Goal: Complete application form: Complete application form

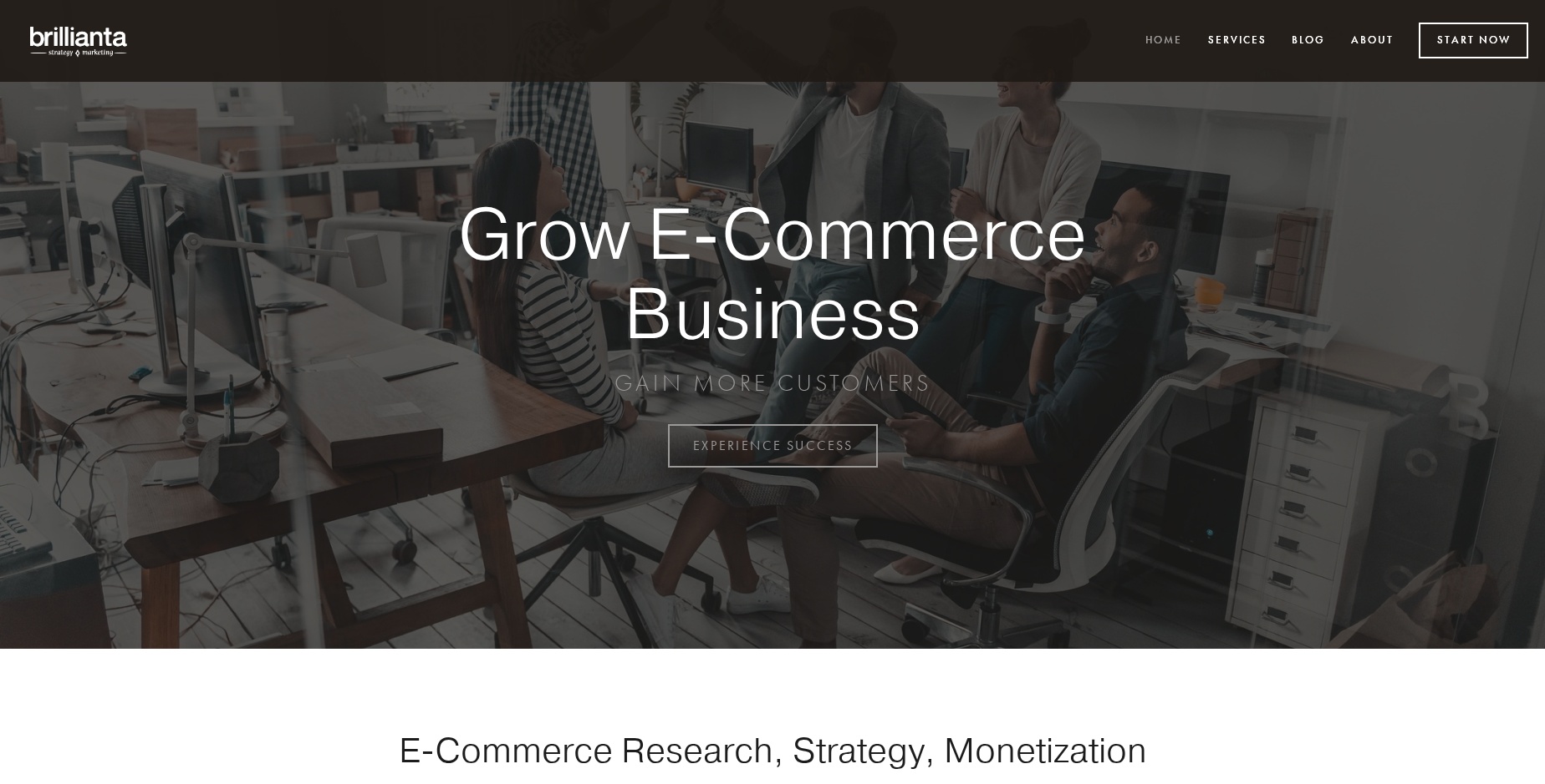
scroll to position [4379, 0]
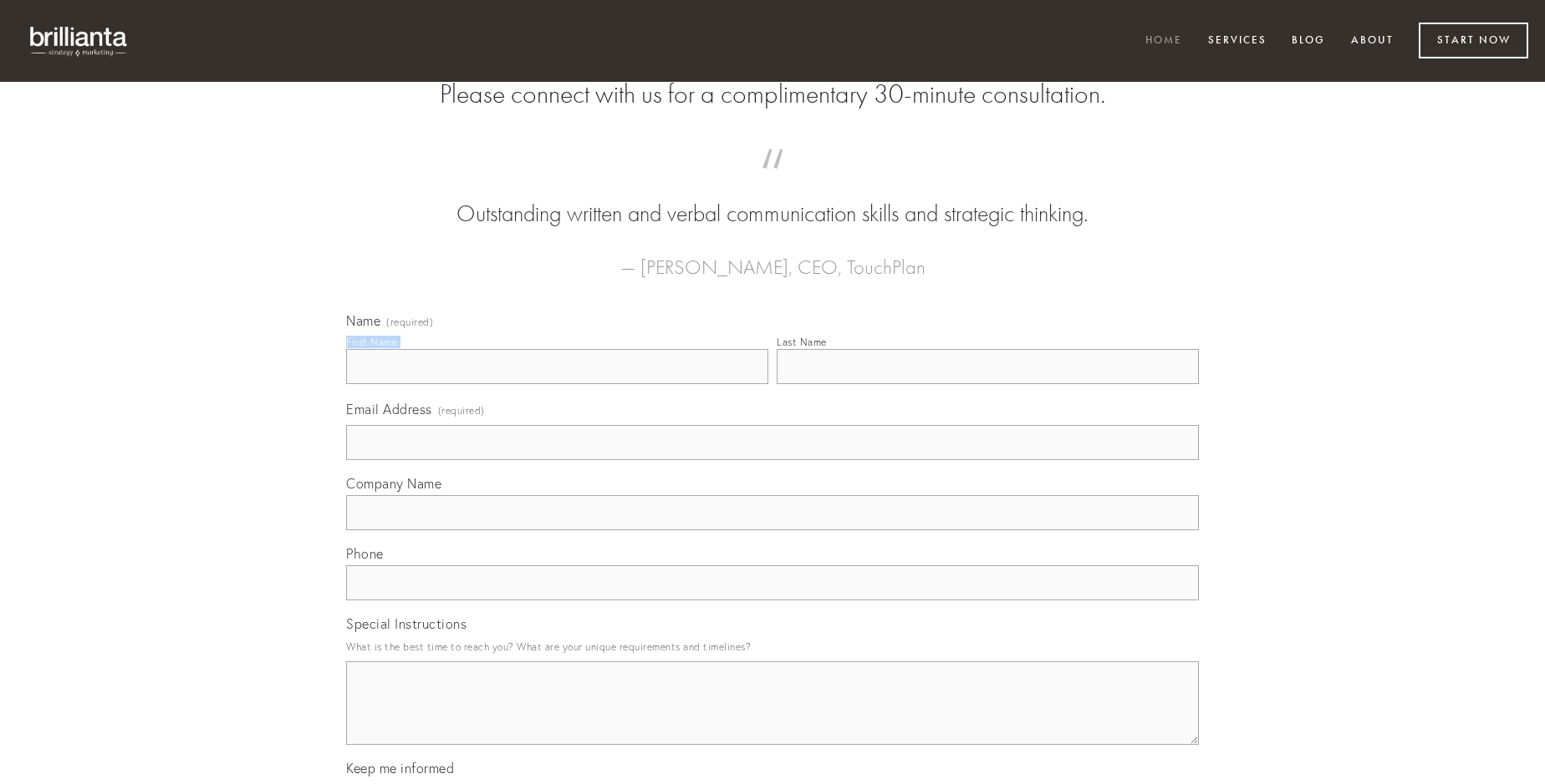
type input "[PERSON_NAME]"
click at [987, 385] on input "Last Name" at bounding box center [987, 366] width 422 height 35
type input "[PERSON_NAME]"
click at [772, 460] on input "Email Address (required)" at bounding box center [772, 443] width 853 height 35
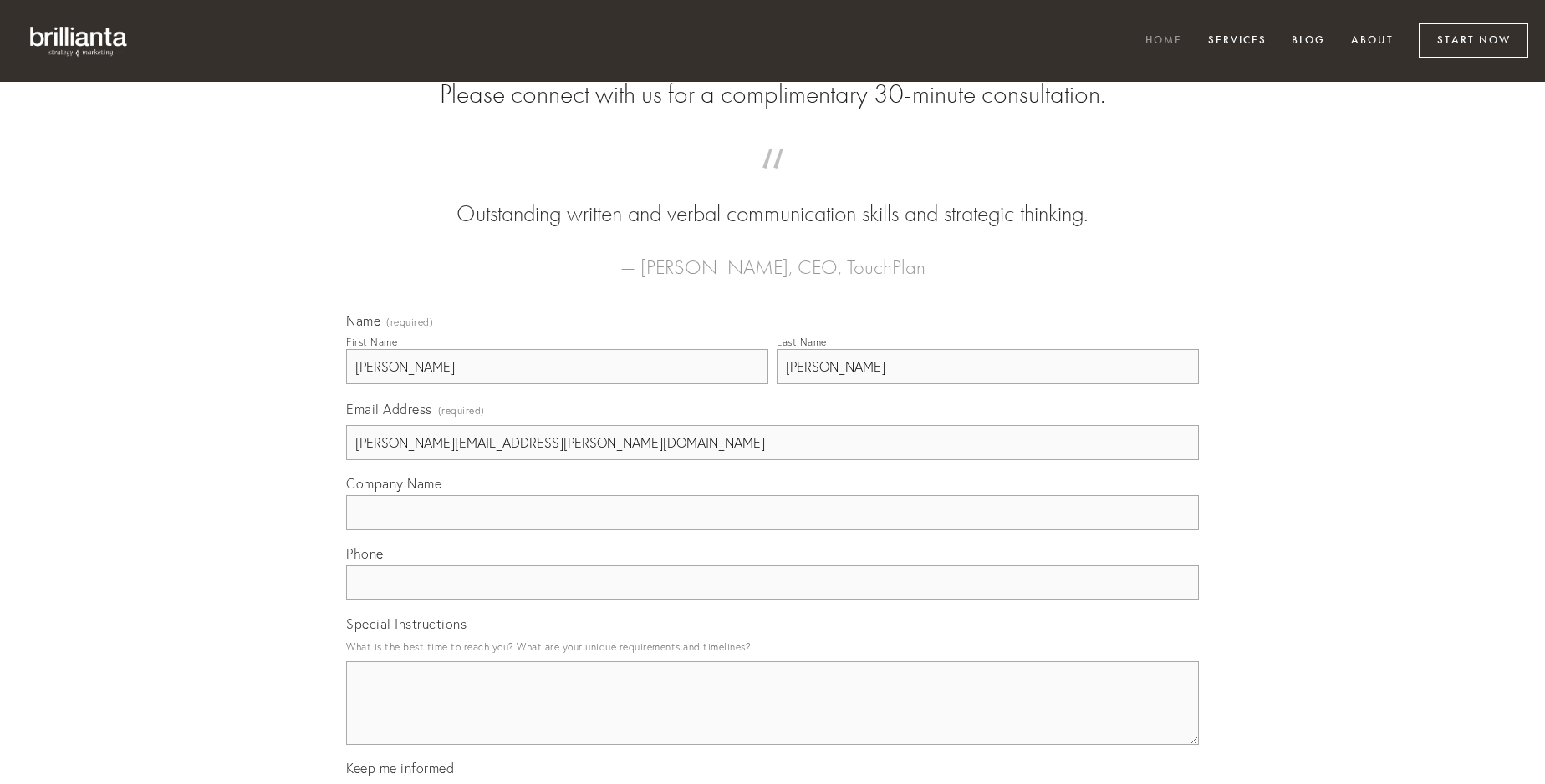
type input "[PERSON_NAME][EMAIL_ADDRESS][PERSON_NAME][DOMAIN_NAME]"
click at [772, 530] on input "Company Name" at bounding box center [772, 513] width 853 height 35
type input "creber"
click at [772, 601] on input "text" at bounding box center [772, 583] width 853 height 35
click at [772, 719] on textarea "Special Instructions" at bounding box center [772, 703] width 853 height 84
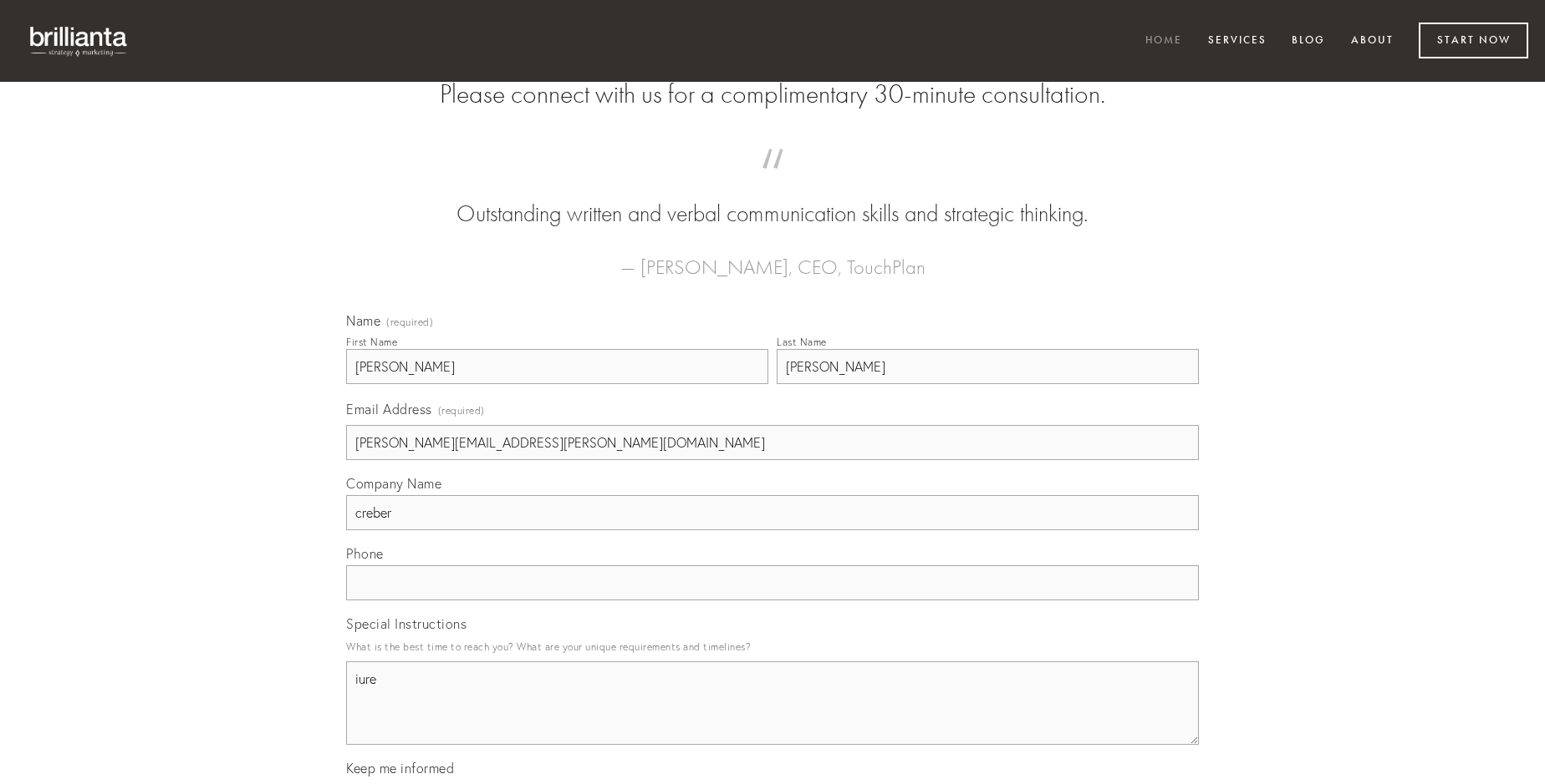
type textarea "iure"
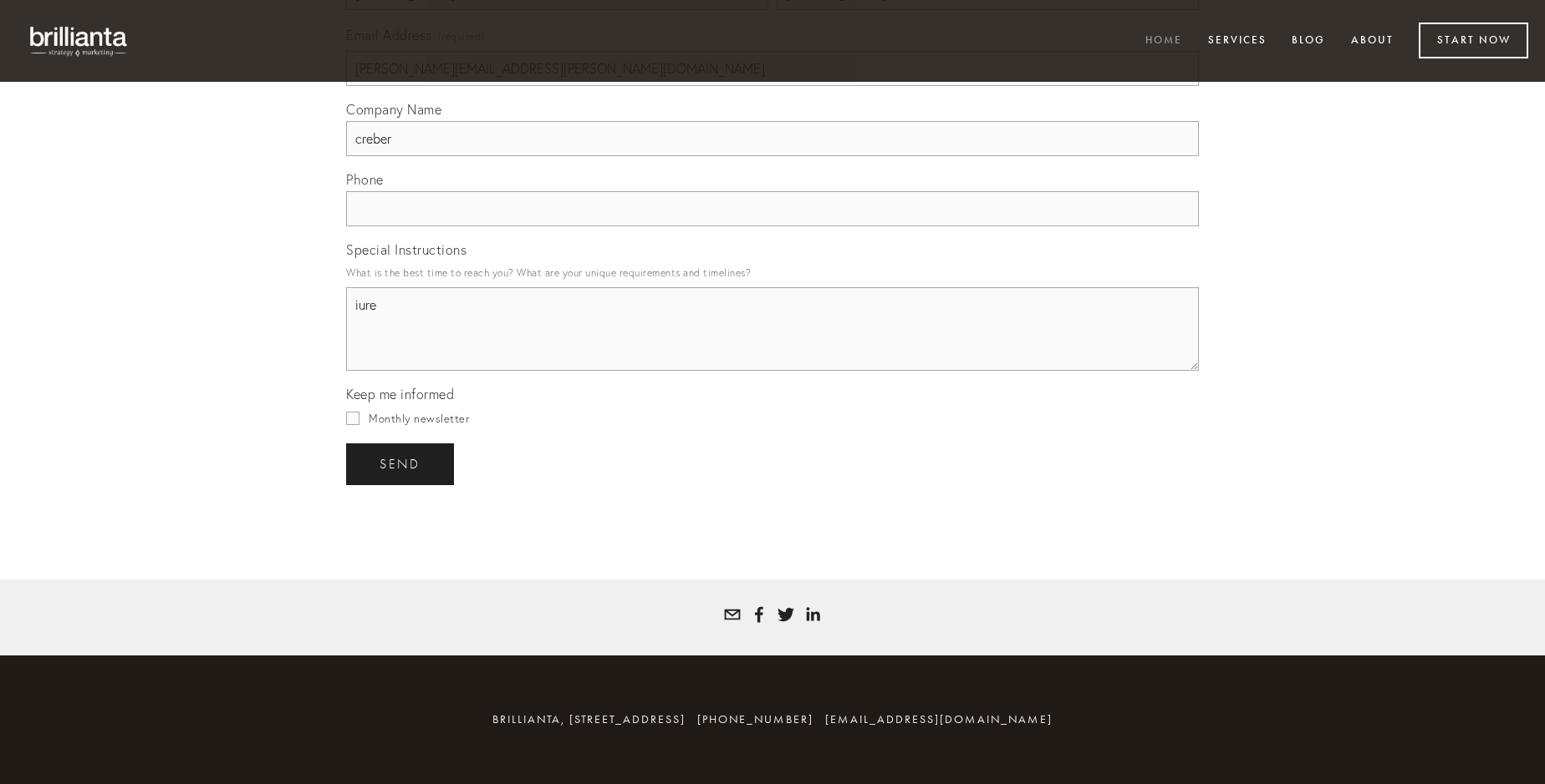
click at [401, 464] on span "send" at bounding box center [400, 465] width 41 height 15
